Goal: Transaction & Acquisition: Purchase product/service

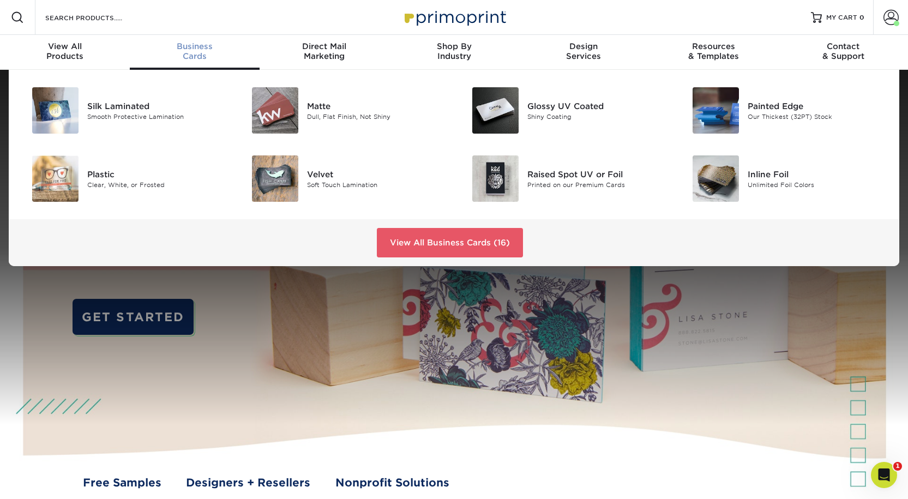
click at [200, 60] on div "Business Cards" at bounding box center [195, 51] width 130 height 20
click at [322, 112] on div "Matte" at bounding box center [376, 106] width 139 height 12
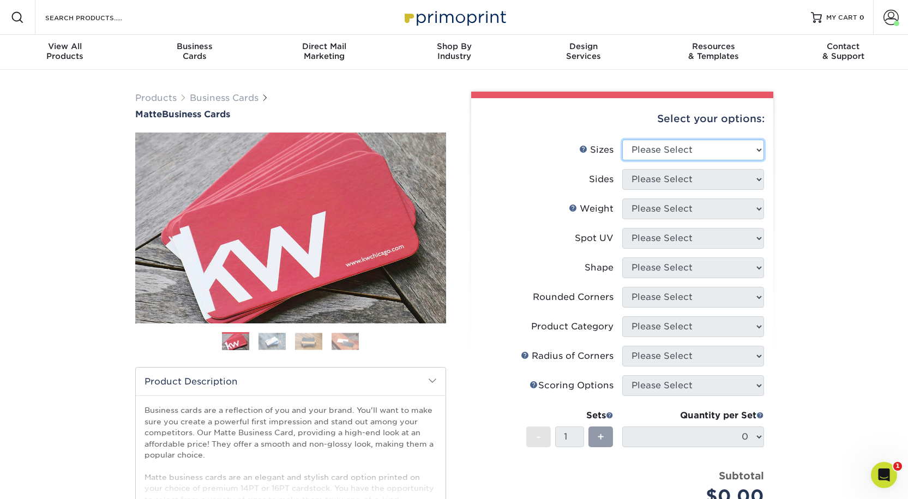
click at [686, 160] on select "Please Select 1.5" x 3.5" - Mini 1.75" x 3.5" - Mini 2" x 2" - Square 2" x 3" -…" at bounding box center [693, 150] width 142 height 21
select select "2.00x3.50"
click at [622, 157] on select "Please Select 1.5" x 3.5" - Mini 1.75" x 3.5" - Mini 2" x 2" - Square 2" x 3" -…" at bounding box center [693, 150] width 142 height 21
click at [644, 190] on select "Please Select Print Both Sides Print Front Only" at bounding box center [693, 179] width 142 height 21
select select "13abbda7-1d64-4f25-8bb2-c179b224825d"
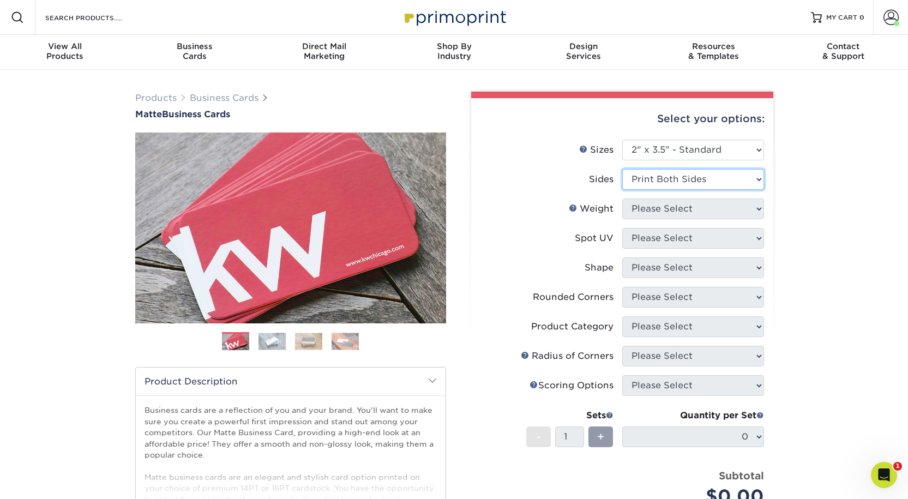
click at [622, 189] on select "Please Select Print Both Sides Print Front Only" at bounding box center [693, 179] width 142 height 21
click at [639, 219] on select "Please Select 16PT 14PT" at bounding box center [693, 209] width 142 height 21
select select "16PT"
click at [622, 219] on select "Please Select 16PT 14PT" at bounding box center [693, 209] width 142 height 21
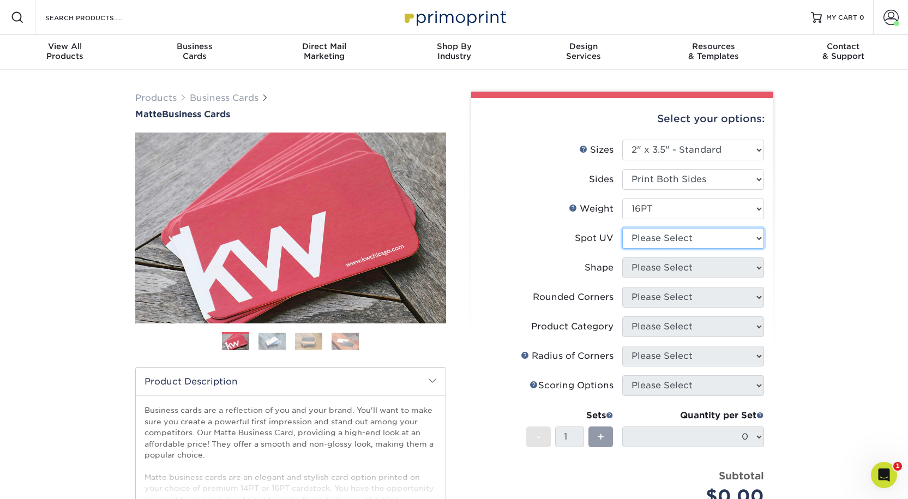
click at [644, 249] on select "Please Select No Spot UV Front and Back (Both Sides) Front Only Back Only" at bounding box center [693, 238] width 142 height 21
select select "3"
click at [622, 249] on select "Please Select No Spot UV Front and Back (Both Sides) Front Only Back Only" at bounding box center [693, 238] width 142 height 21
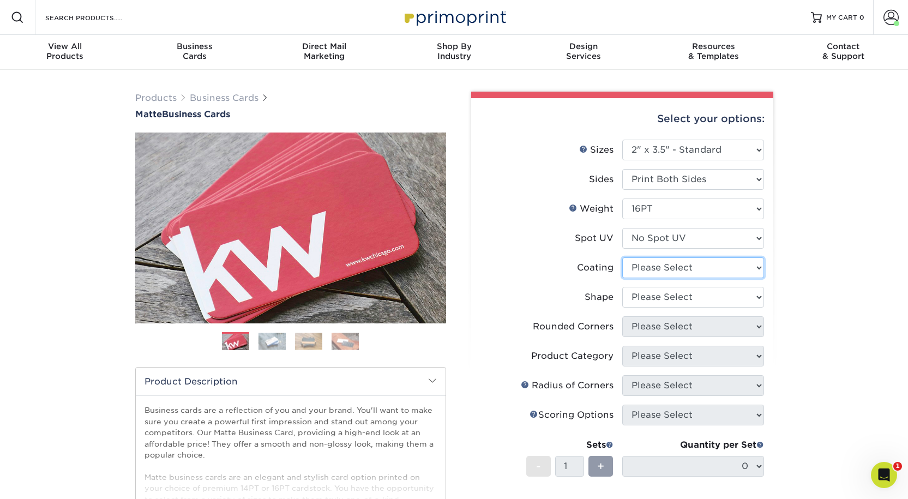
click at [647, 278] on select at bounding box center [693, 267] width 142 height 21
select select "121bb7b5-3b4d-429f-bd8d-bbf80e953313"
click at [622, 278] on select at bounding box center [693, 267] width 142 height 21
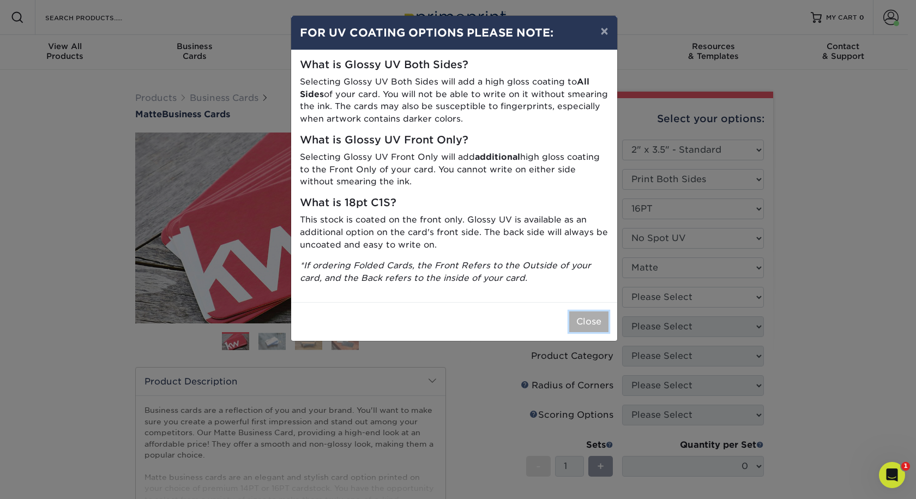
click at [581, 332] on button "Close" at bounding box center [588, 321] width 39 height 21
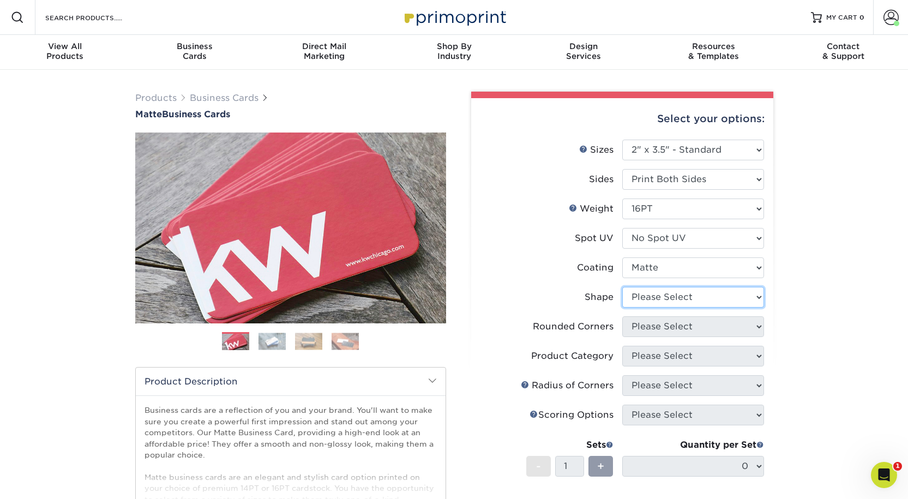
click at [662, 308] on select "Please Select Standard Oval" at bounding box center [693, 297] width 142 height 21
select select "standard"
click at [622, 308] on select "Please Select Standard Oval" at bounding box center [693, 297] width 142 height 21
click at [646, 337] on select "Please Select Yes - Round 2 Corners Yes - Round 4 Corners No" at bounding box center [693, 326] width 142 height 21
select select "0"
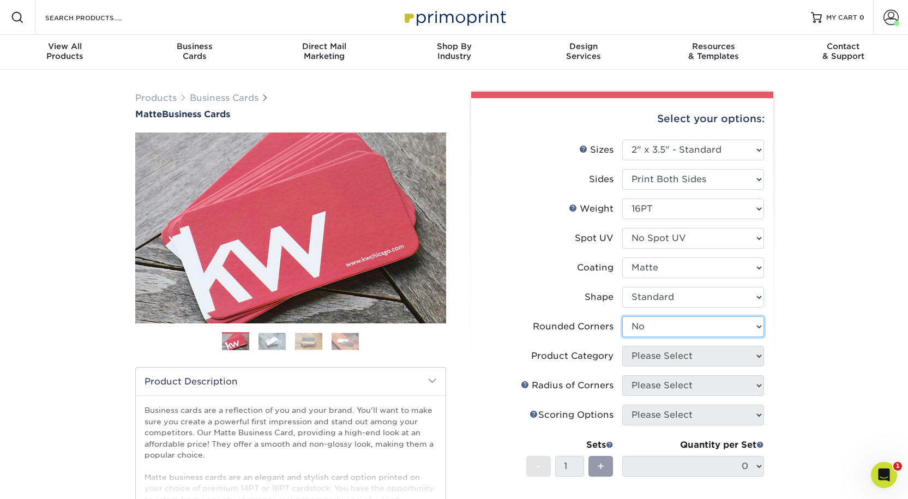
click at [622, 337] on select "Please Select Yes - Round 2 Corners Yes - Round 4 Corners No" at bounding box center [693, 326] width 142 height 21
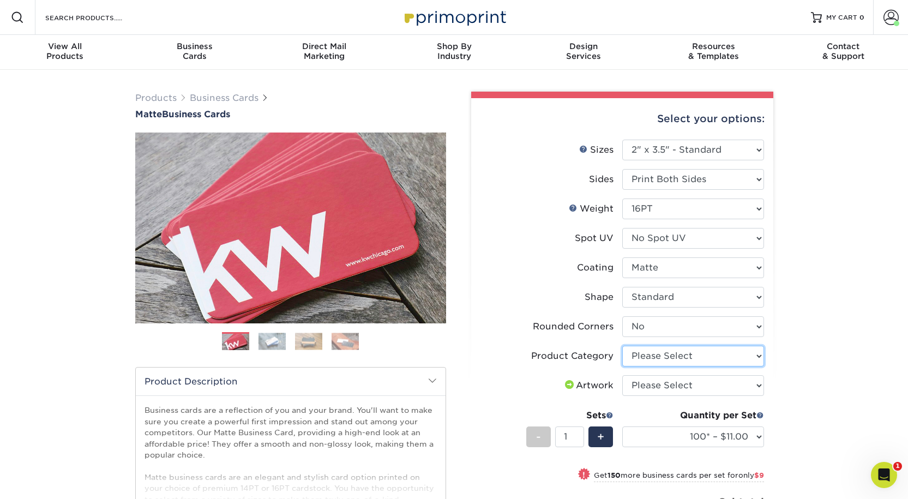
click at [651, 366] on select "Please Select Business Cards" at bounding box center [693, 356] width 142 height 21
select select "3b5148f1-0588-4f88-a218-97bcfdce65c1"
click at [622, 366] on select "Please Select Business Cards" at bounding box center [693, 356] width 142 height 21
click at [648, 396] on select "Please Select I will upload files I need a design - $100" at bounding box center [693, 385] width 142 height 21
select select "upload"
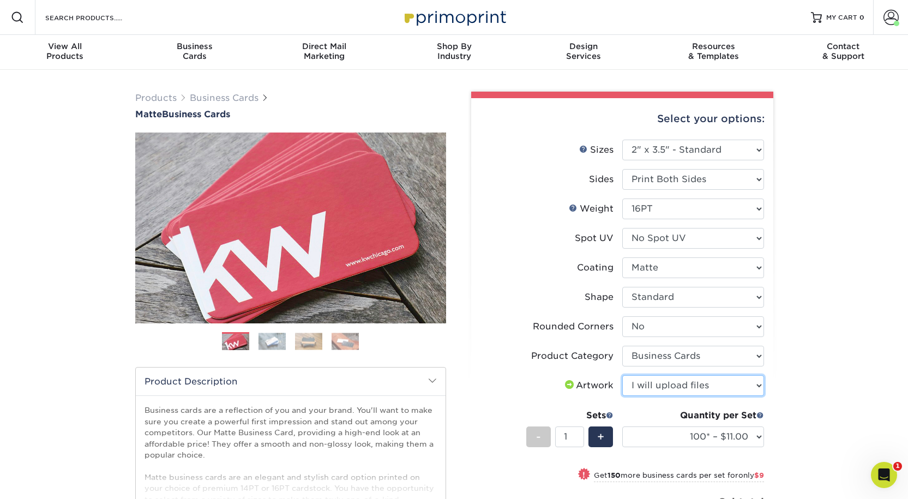
click at [622, 396] on select "Please Select I will upload files I need a design - $100" at bounding box center [693, 385] width 142 height 21
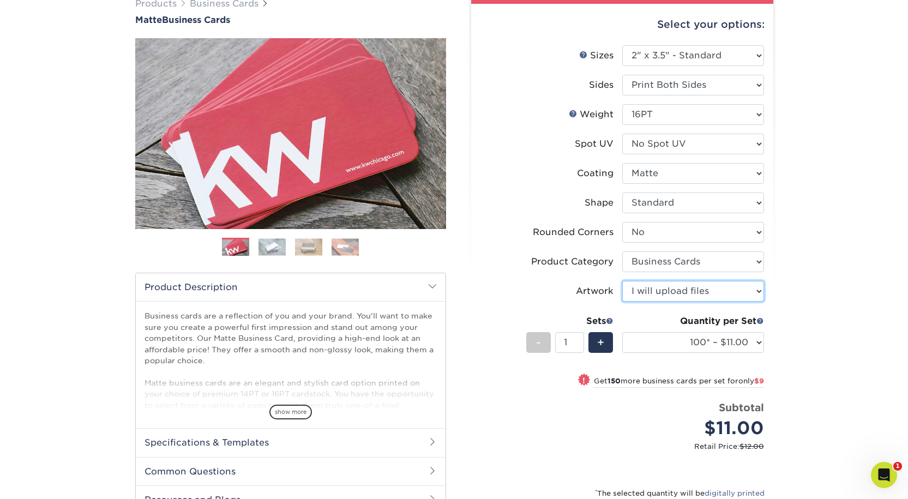
scroll to position [109, 0]
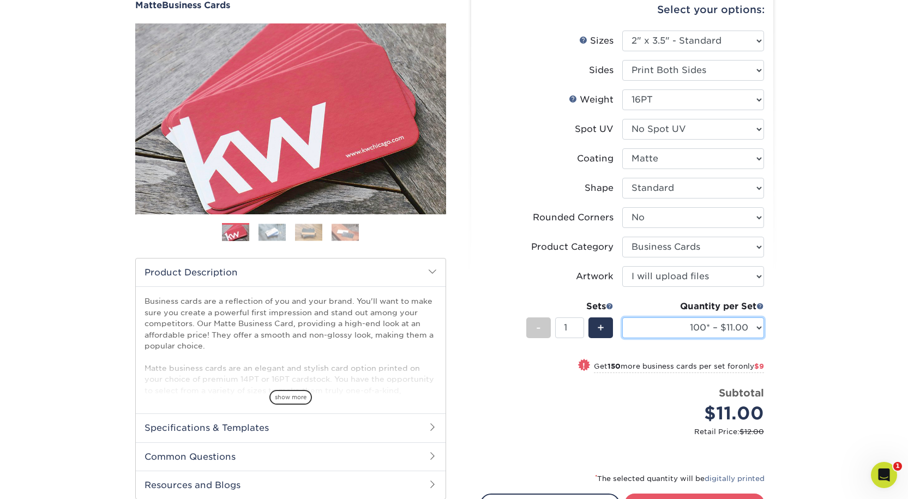
click at [754, 338] on select "100* – $11.00 250* – $20.00 500 – $39.00 1000 – $49.00 2500 – $87.00 5000 – $16…" at bounding box center [693, 327] width 142 height 21
select select "500 – $39.00"
click at [622, 338] on select "100* – $11.00 250* – $20.00 500 – $39.00 1000 – $49.00 2500 – $87.00 5000 – $16…" at bounding box center [693, 327] width 142 height 21
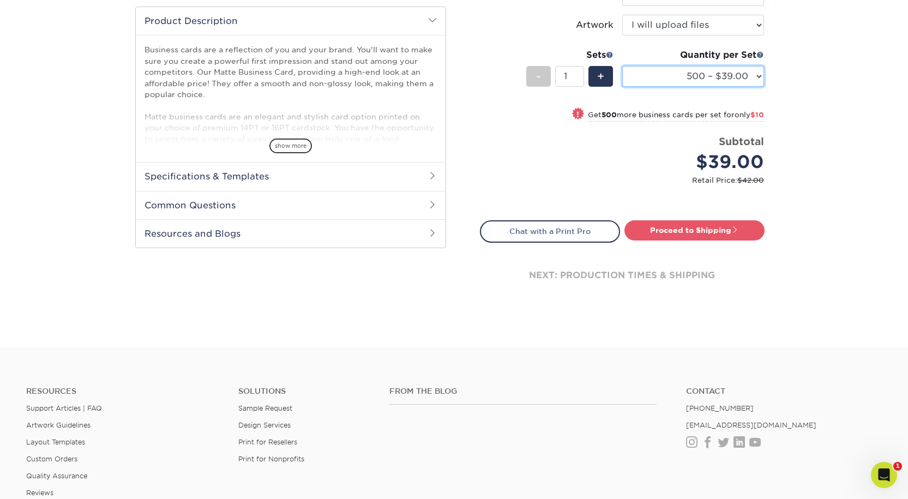
scroll to position [382, 0]
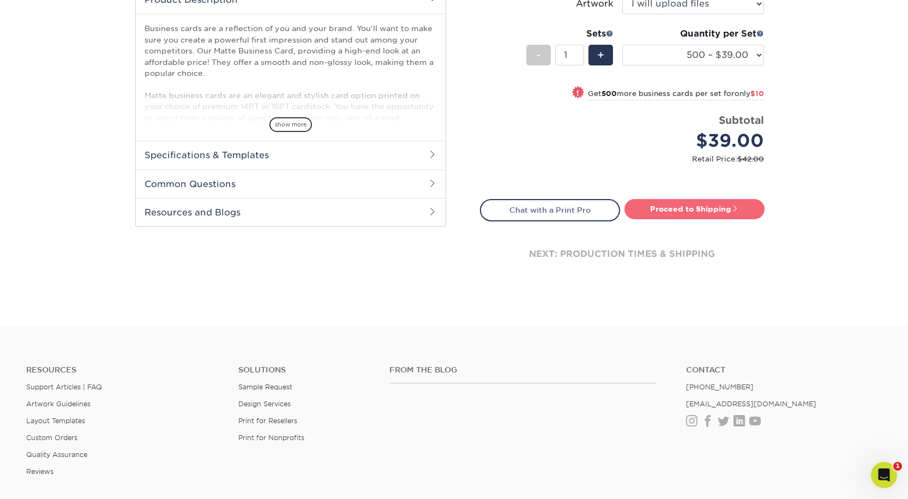
click at [696, 219] on link "Proceed to Shipping" at bounding box center [694, 209] width 140 height 20
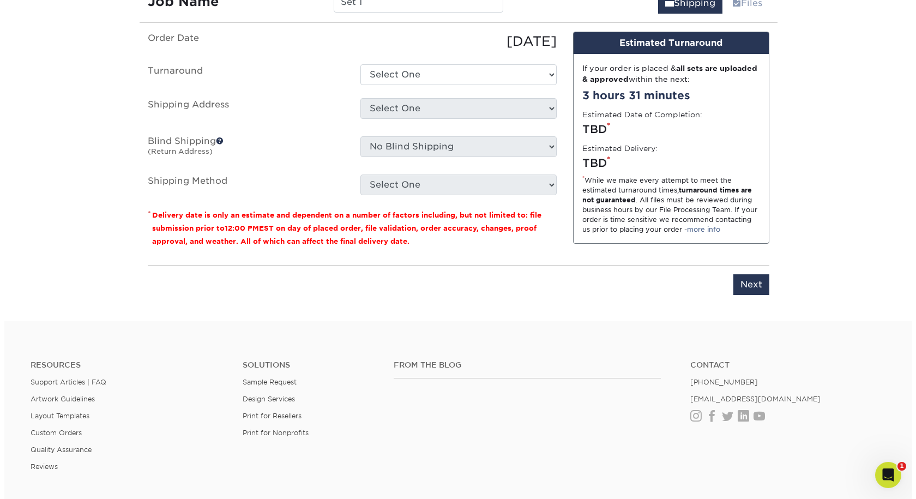
scroll to position [694, 0]
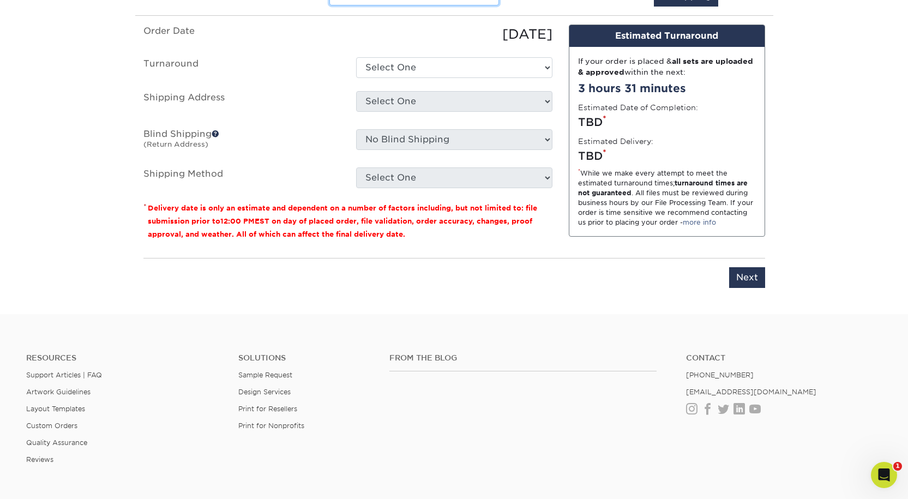
drag, startPoint x: 370, startPoint y: 68, endPoint x: 305, endPoint y: 61, distance: 65.8
type input "[PERSON_NAME]: Business Cards"
click at [376, 78] on select "Select One 2-4 Business Days 2 Day Next Business Day" at bounding box center [454, 67] width 196 height 21
select select "b78ebb40-f3d8-446a-8df3-6de10c612245"
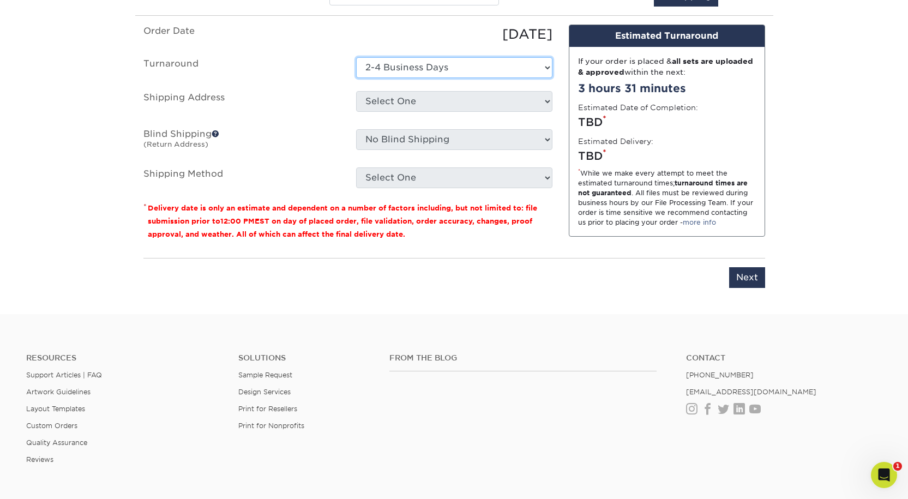
click at [356, 78] on select "Select One 2-4 Business Days 2 Day Next Business Day" at bounding box center [454, 67] width 196 height 21
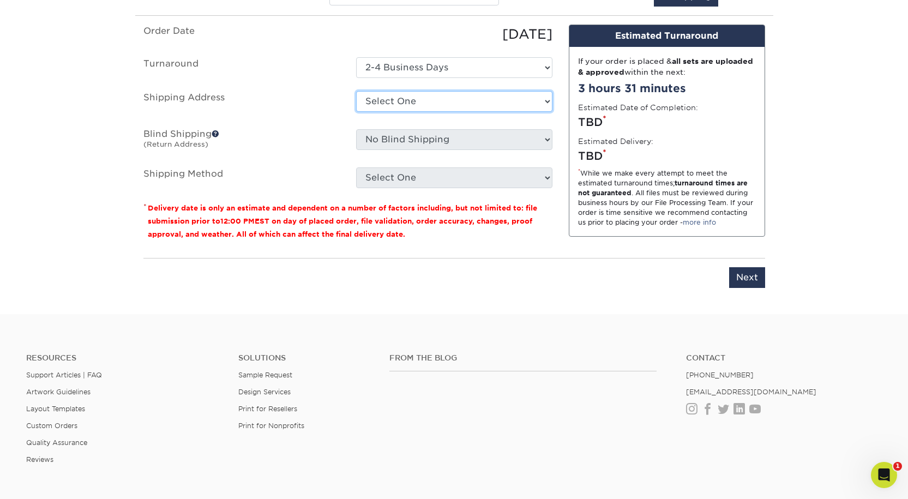
click at [380, 112] on select "Select One Aaron Pound: Home Alex Smith: Home Bishal Rai: Home Bree Madison Cas…" at bounding box center [454, 101] width 196 height 21
select select "newaddress"
click at [356, 112] on select "Select One Aaron Pound: Home Alex Smith: Home Bishal Rai: Home Bree Madison Cas…" at bounding box center [454, 101] width 196 height 21
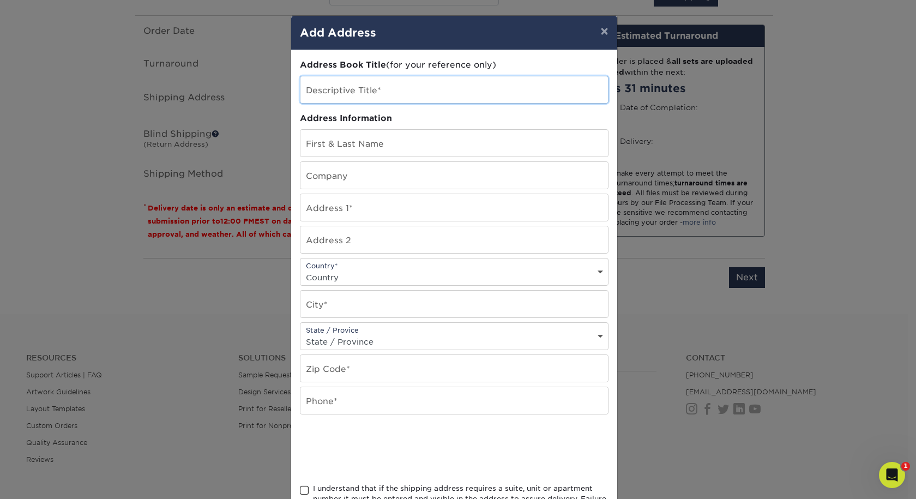
click at [307, 100] on input "text" at bounding box center [455, 89] width 308 height 27
type input "Craig Wilbur: Home"
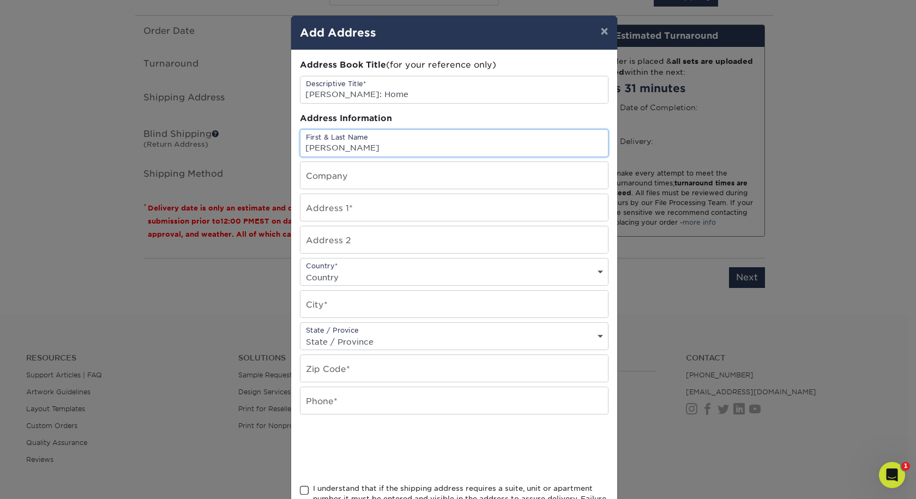
type input "[PERSON_NAME]"
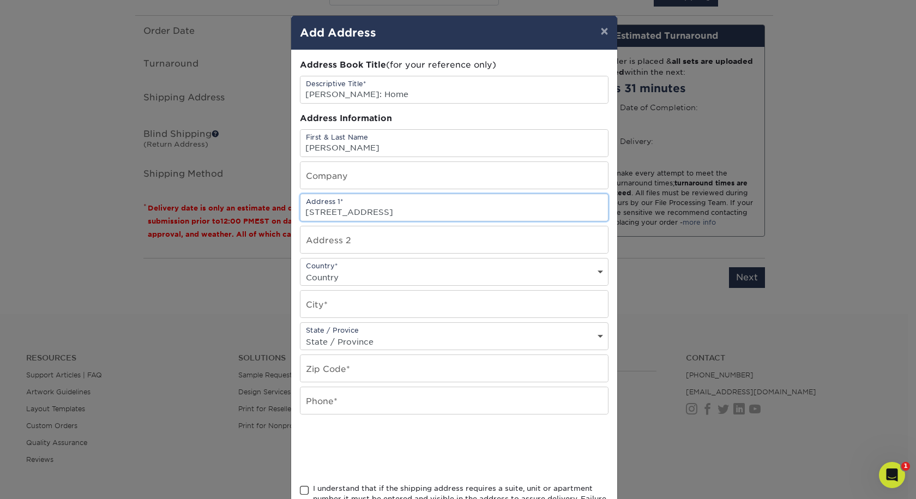
type input "[STREET_ADDRESS]"
select select "US"
type input "Valley View"
click at [596, 350] on select "State / Province Alabama Alaska Arizona Arkansas California Colorado Connecticu…" at bounding box center [455, 342] width 308 height 16
select select "TX"
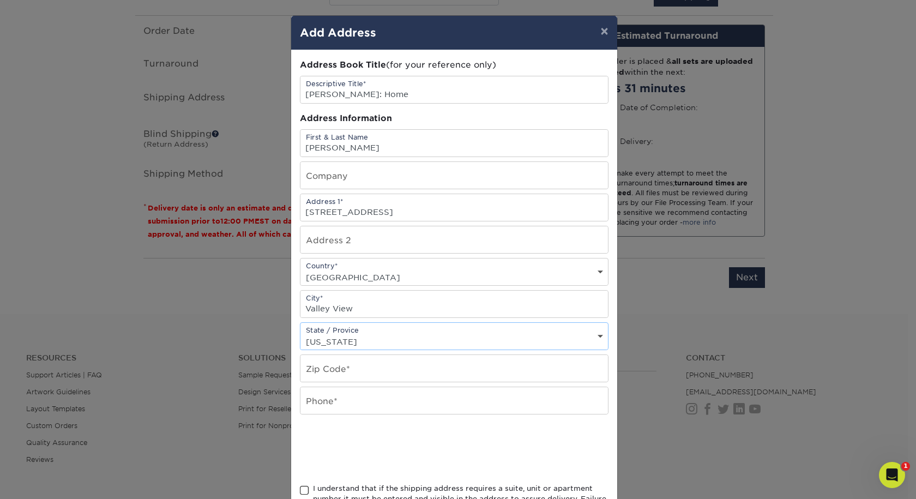
click at [301, 350] on select "State / Province Alabama Alaska Arizona Arkansas California Colorado Connecticu…" at bounding box center [455, 342] width 308 height 16
click at [314, 382] on input "text" at bounding box center [455, 368] width 308 height 27
type input "76272"
type input "5206034645"
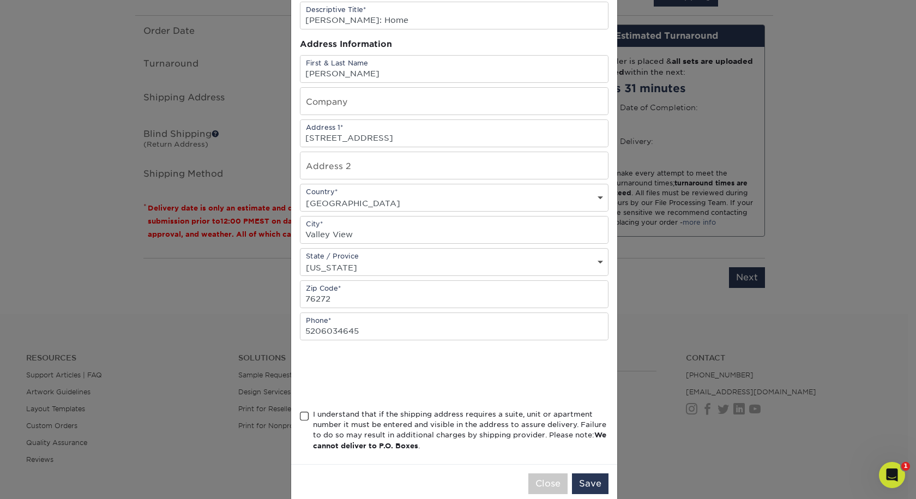
scroll to position [145, 0]
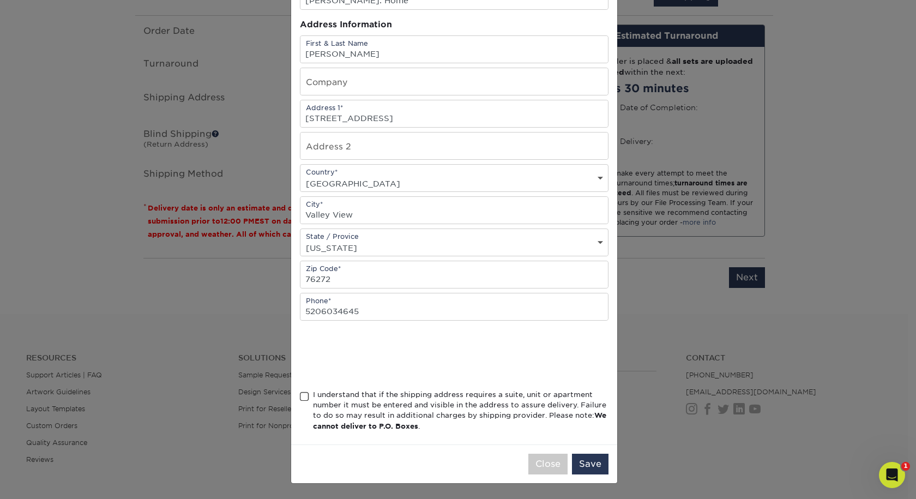
click at [304, 392] on span at bounding box center [304, 397] width 9 height 10
click at [0, 0] on input "I understand that if the shipping address requires a suite, unit or apartment n…" at bounding box center [0, 0] width 0 height 0
click at [590, 459] on button "Save" at bounding box center [590, 464] width 37 height 21
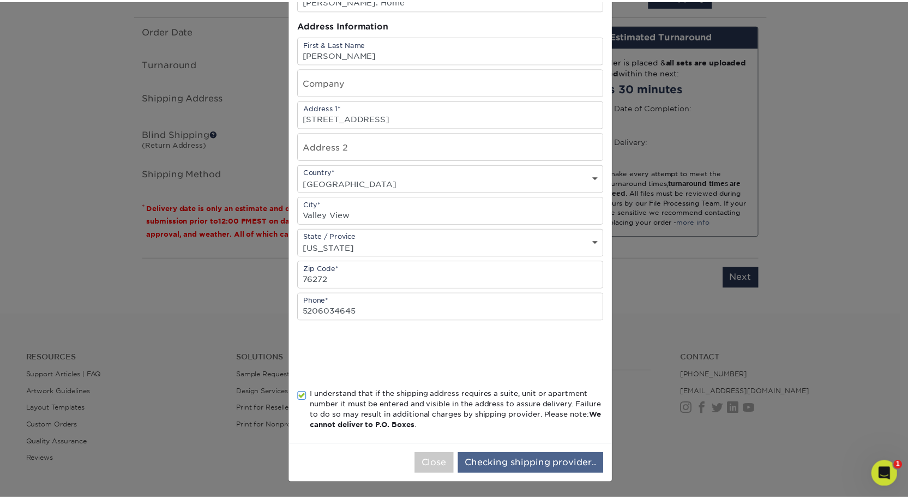
scroll to position [0, 0]
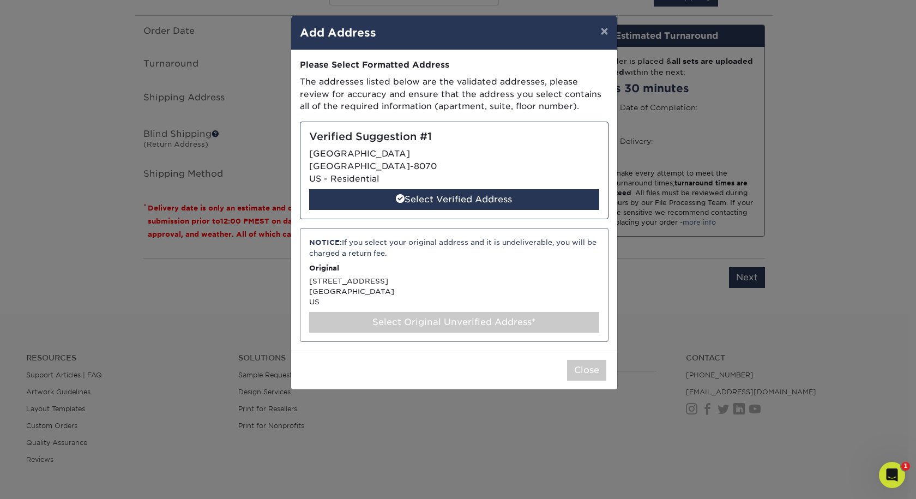
click at [484, 205] on div "Verified Suggestion #1 1619 BLOOMFIELD RD VALLEY VIEW, TX 76272-8070 US - Resid…" at bounding box center [454, 171] width 309 height 98
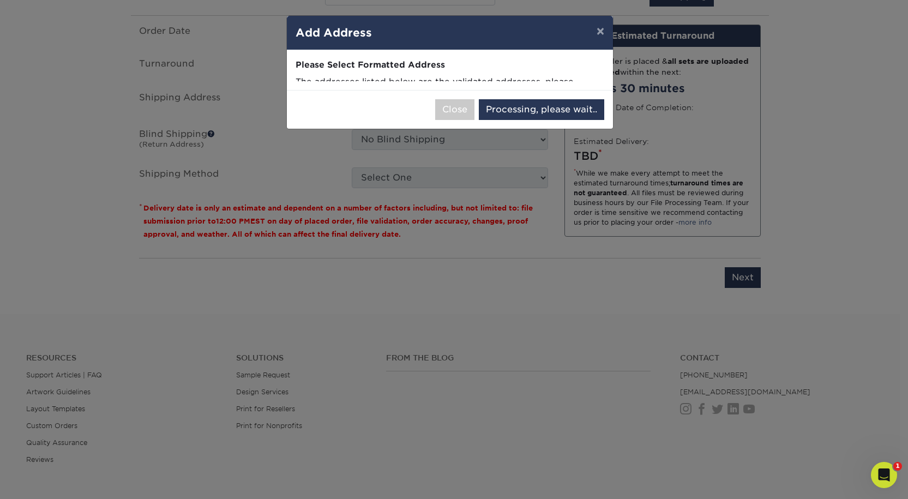
select select "285506"
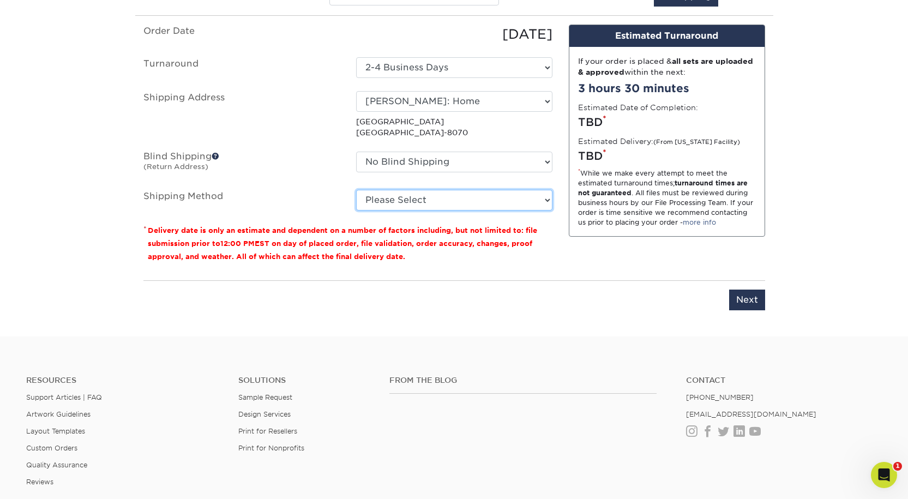
click at [378, 211] on select "Please Select Ground Shipping (+$8.96) 3 Day Shipping Service (+$26.64) 2 Day A…" at bounding box center [454, 200] width 196 height 21
select select "03"
click at [356, 211] on select "Please Select Ground Shipping (+$8.96) 3 Day Shipping Service (+$26.64) 2 Day A…" at bounding box center [454, 200] width 196 height 21
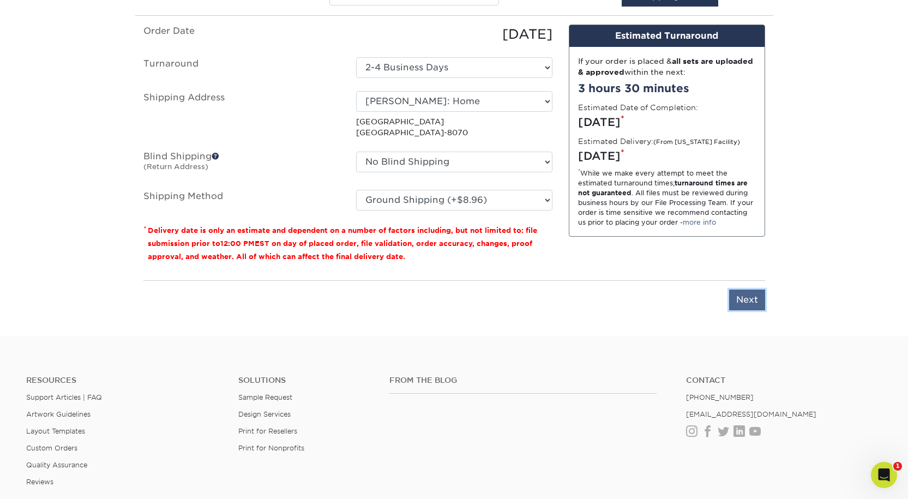
click at [737, 310] on input "Next" at bounding box center [747, 300] width 36 height 21
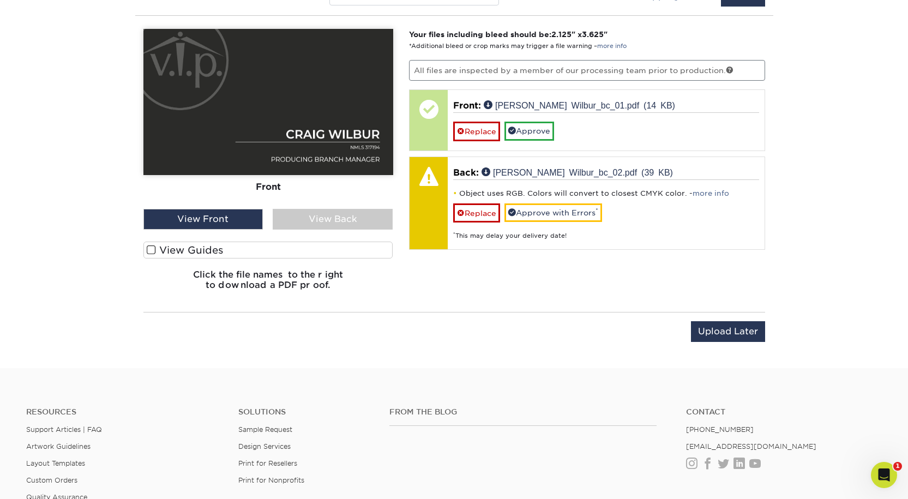
click at [328, 230] on div "View Back" at bounding box center [333, 219] width 120 height 21
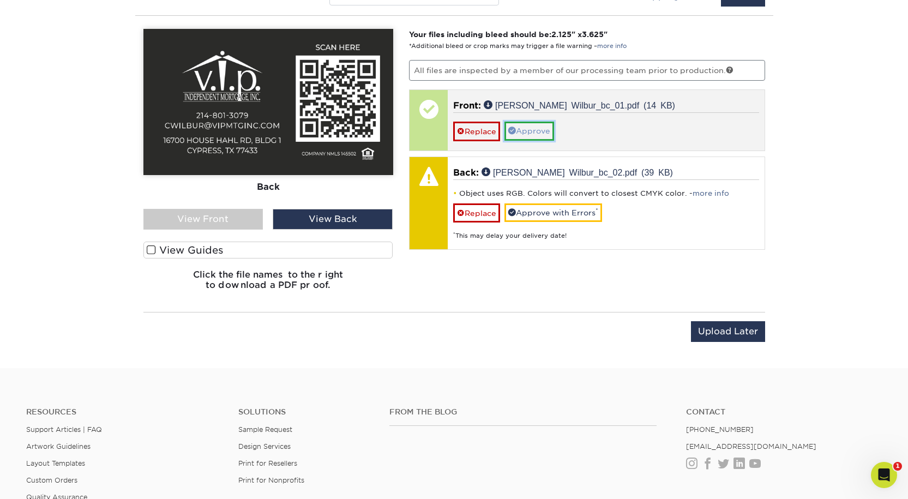
click at [554, 140] on link "Approve" at bounding box center [529, 131] width 50 height 19
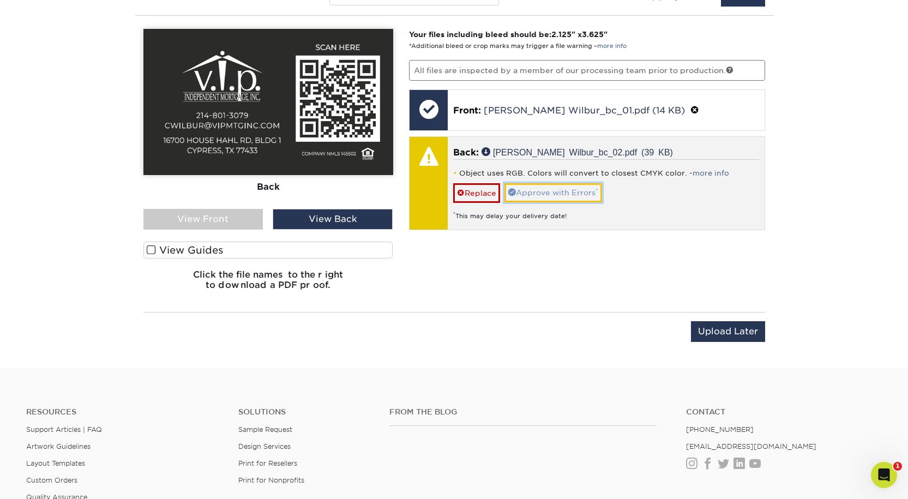
click at [552, 202] on link "Approve with Errors *" at bounding box center [553, 192] width 98 height 19
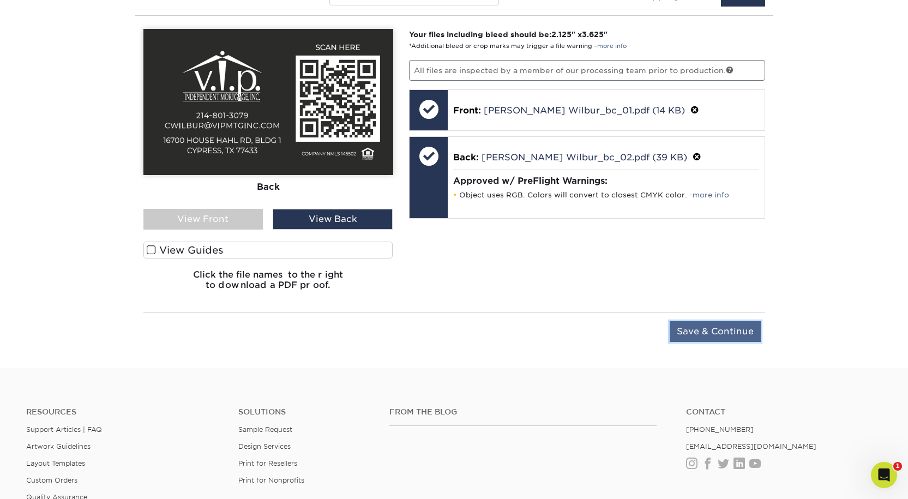
click at [681, 342] on input "Save & Continue" at bounding box center [715, 331] width 91 height 21
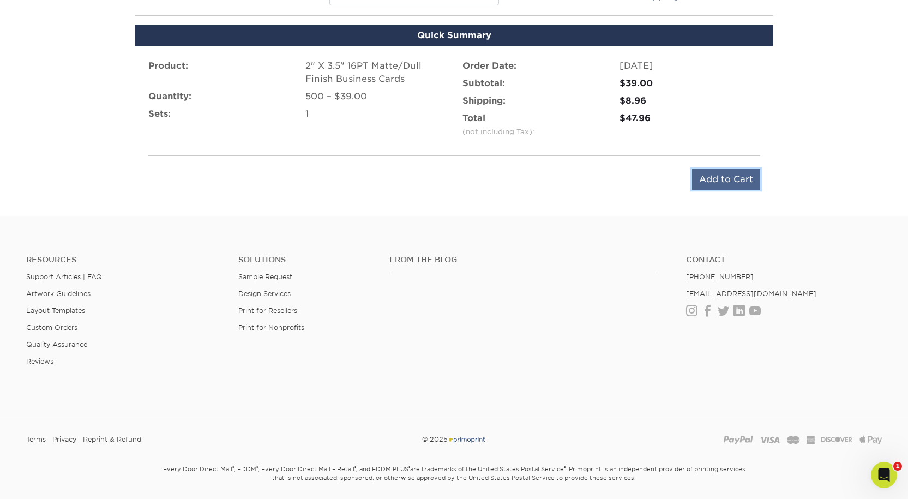
click at [708, 190] on input "Add to Cart" at bounding box center [726, 179] width 68 height 21
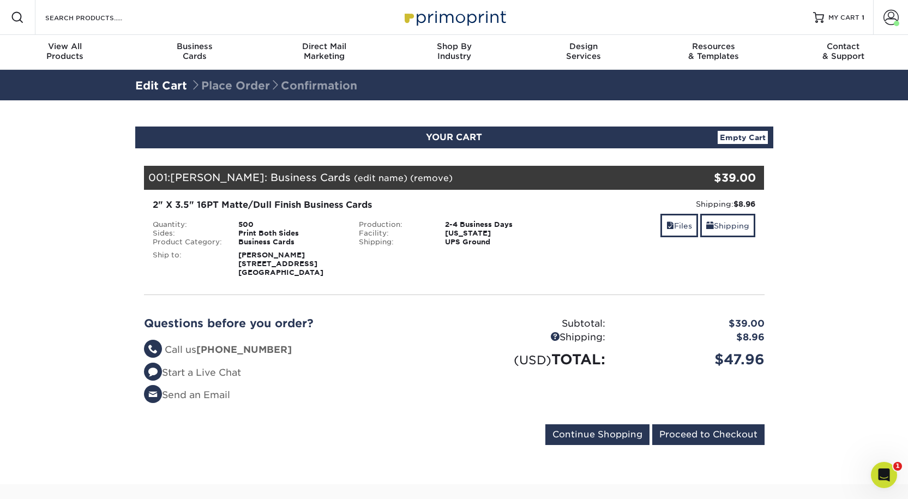
scroll to position [273, 0]
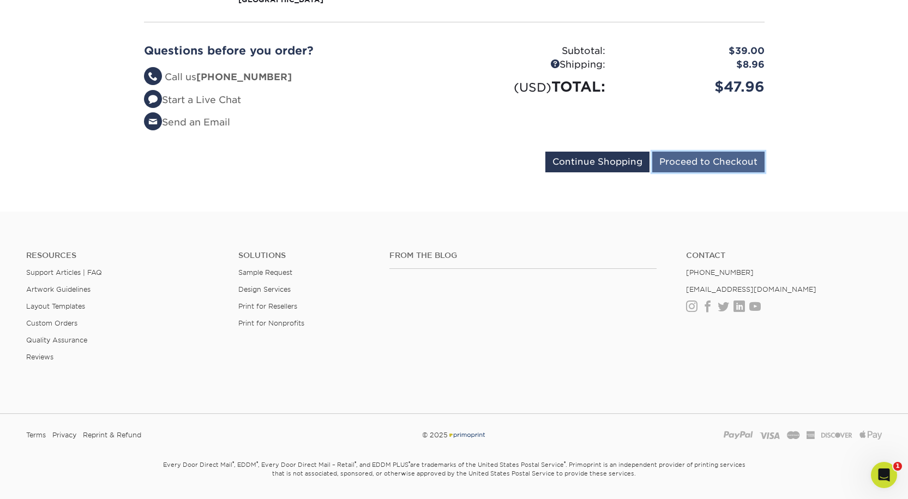
click at [734, 172] on input "Proceed to Checkout" at bounding box center [708, 162] width 112 height 21
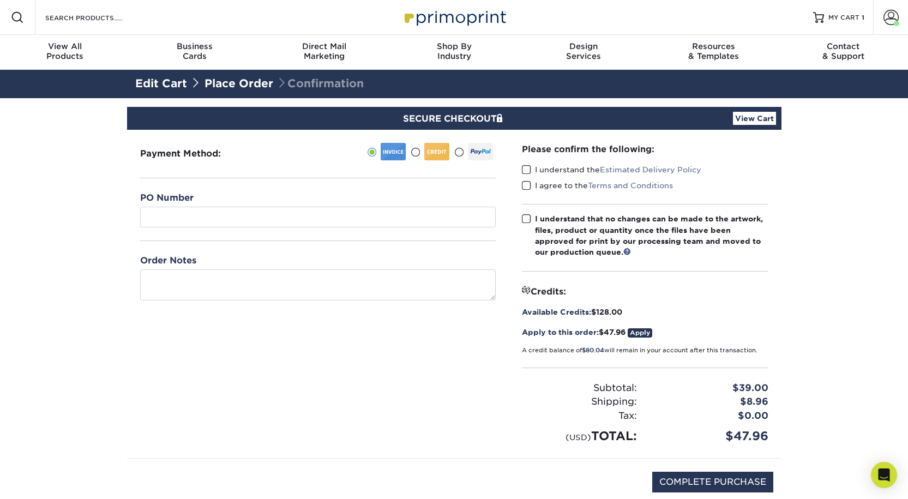
click at [530, 175] on span at bounding box center [526, 170] width 9 height 10
click at [0, 0] on input "I understand the Estimated Delivery Policy" at bounding box center [0, 0] width 0 height 0
click at [522, 206] on div "Please confirm the following: I understand the Estimated Delivery Policy I agre…" at bounding box center [645, 294] width 273 height 328
click at [530, 224] on span at bounding box center [526, 219] width 9 height 10
click at [0, 0] on input "I understand that no changes can be made to the artwork, files, product or quan…" at bounding box center [0, 0] width 0 height 0
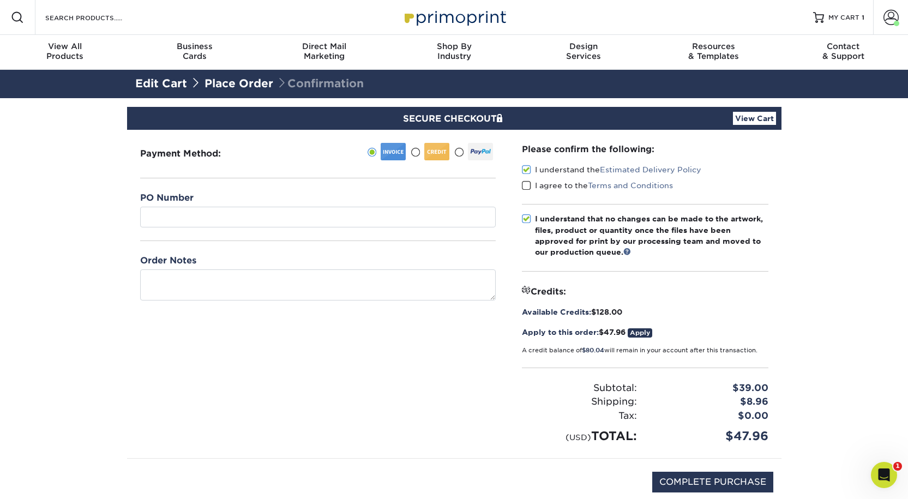
click at [527, 191] on span at bounding box center [526, 186] width 9 height 10
click at [0, 0] on input "I agree to the Terms and Conditions" at bounding box center [0, 0] width 0 height 0
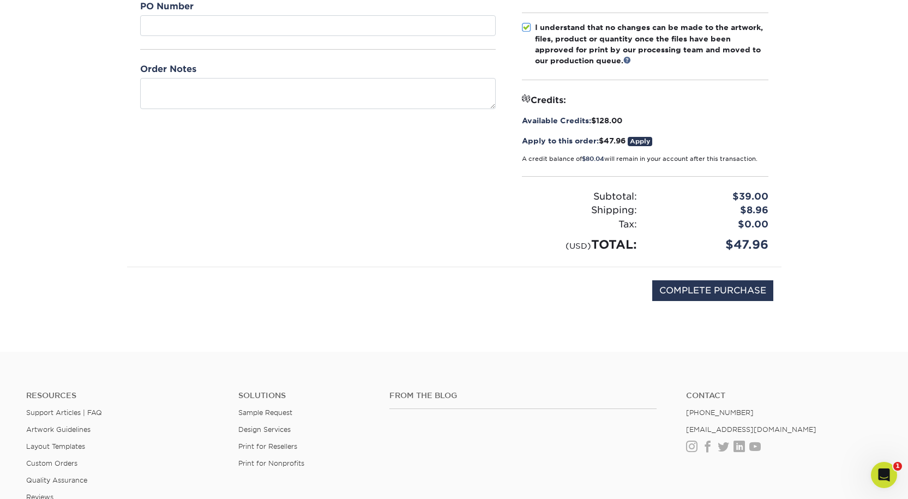
scroll to position [273, 0]
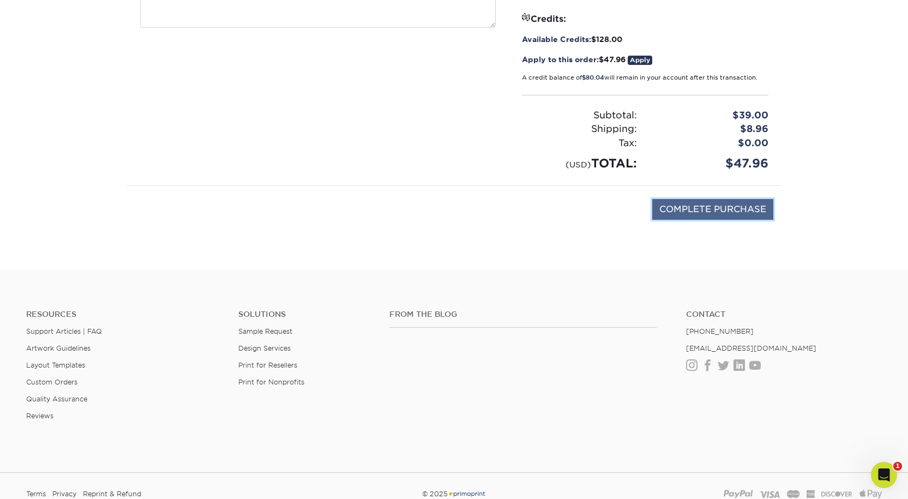
click at [690, 220] on input "COMPLETE PURCHASE" at bounding box center [712, 209] width 121 height 21
type input "PROCESSING, PLEASE WAIT..."
